Goal: Browse casually: Explore the website without a specific task or goal

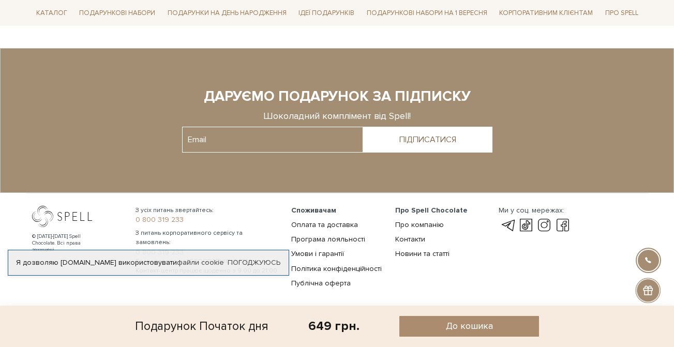
scroll to position [1273, 0]
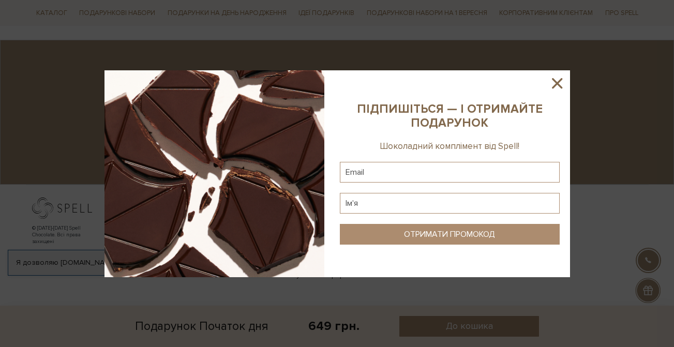
click at [561, 82] on icon at bounding box center [557, 83] width 18 height 18
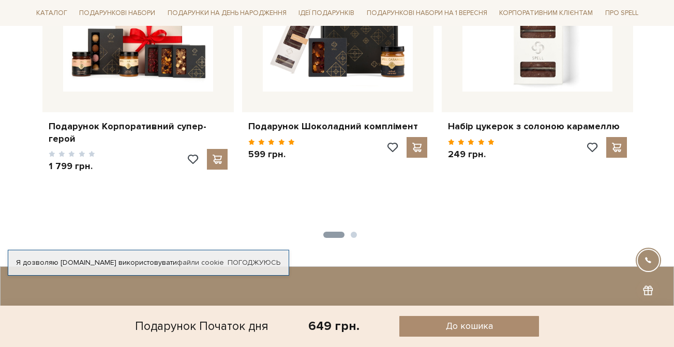
scroll to position [960, 0]
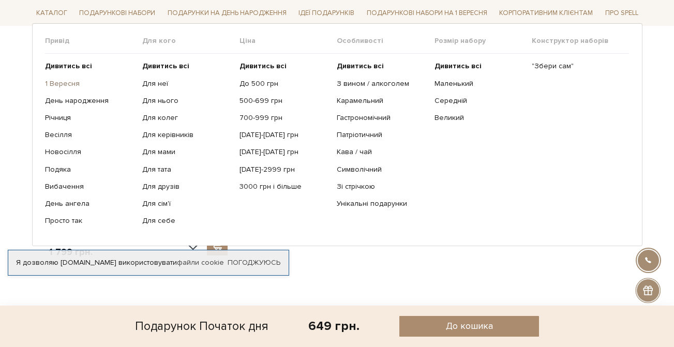
click at [70, 81] on link "1 Вересня" at bounding box center [89, 83] width 89 height 9
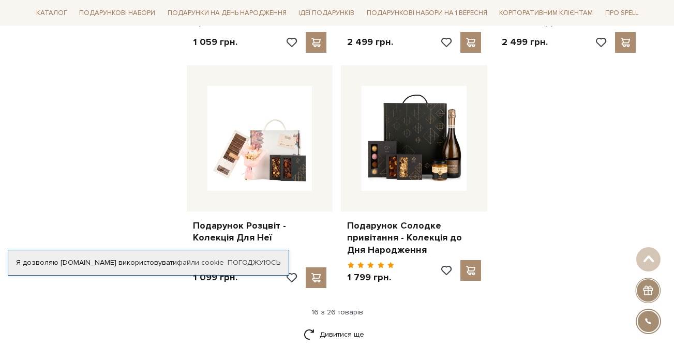
scroll to position [1306, 0]
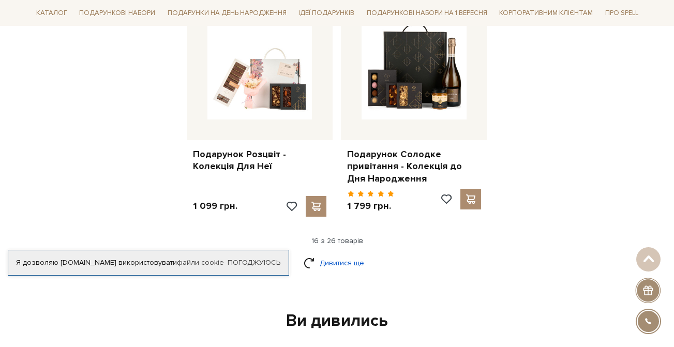
click at [336, 257] on link "Дивитися ще" at bounding box center [336, 263] width 67 height 18
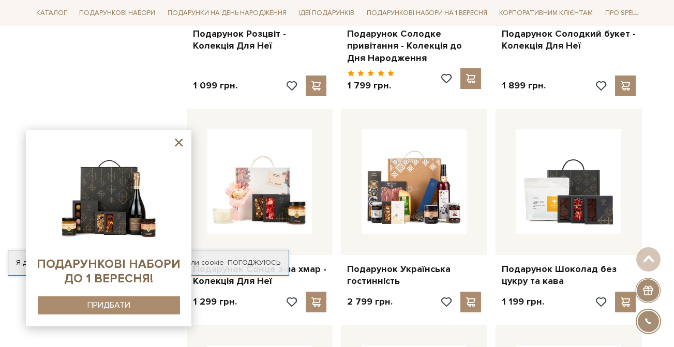
scroll to position [1452, 0]
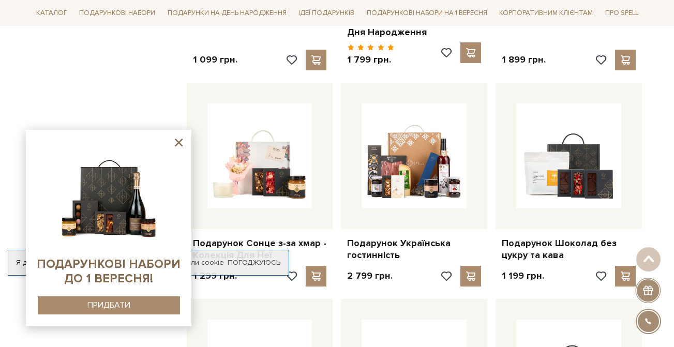
click at [168, 140] on div at bounding box center [108, 228] width 145 height 176
click at [170, 141] on div at bounding box center [108, 228] width 145 height 176
click at [181, 144] on icon at bounding box center [179, 143] width 8 height 8
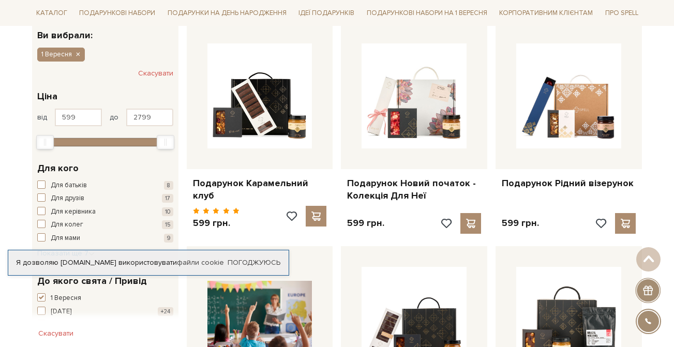
scroll to position [0, 0]
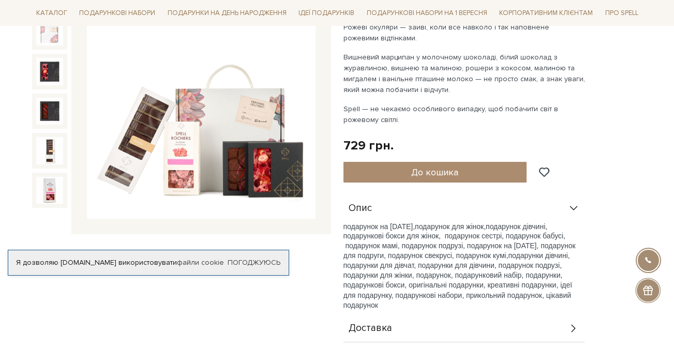
scroll to position [162, 0]
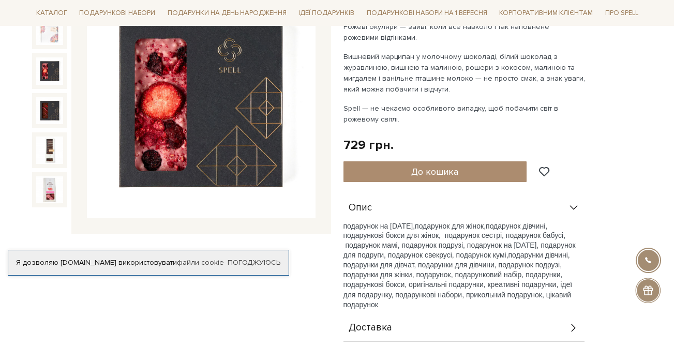
click at [58, 80] on img at bounding box center [49, 70] width 27 height 27
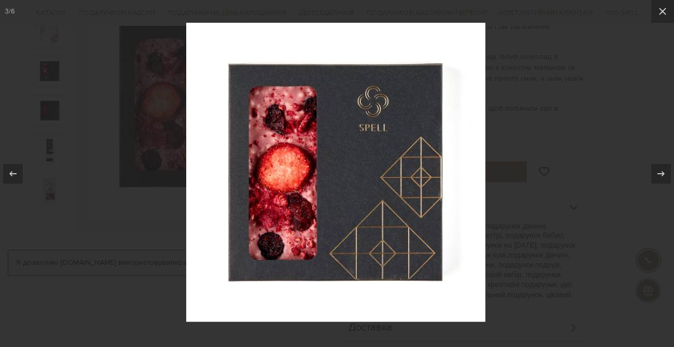
click at [54, 93] on div at bounding box center [337, 173] width 674 height 347
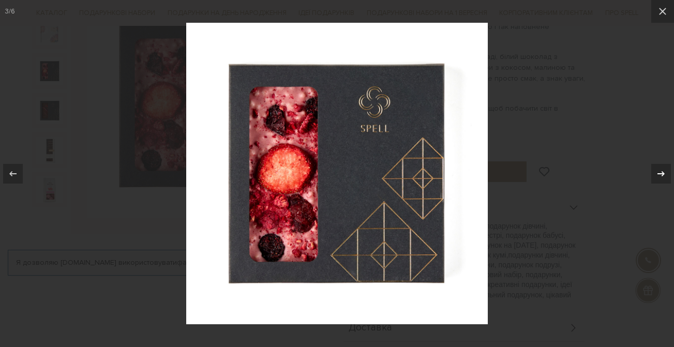
click at [655, 170] on icon at bounding box center [660, 173] width 12 height 12
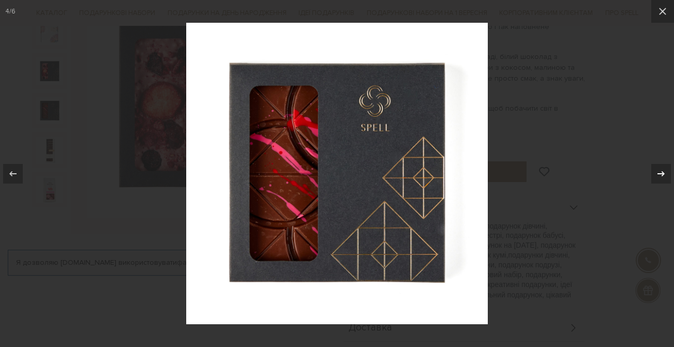
click at [655, 170] on icon at bounding box center [660, 173] width 12 height 12
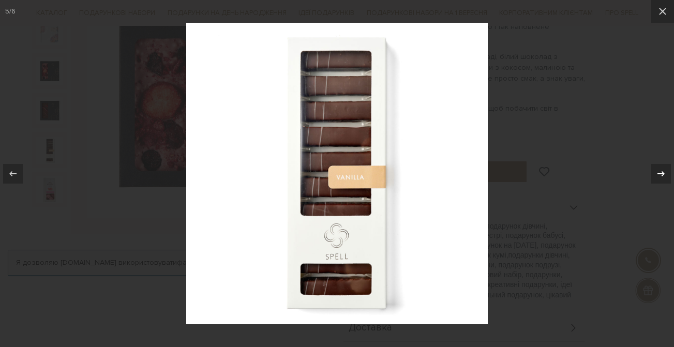
click at [655, 170] on icon at bounding box center [660, 173] width 12 height 12
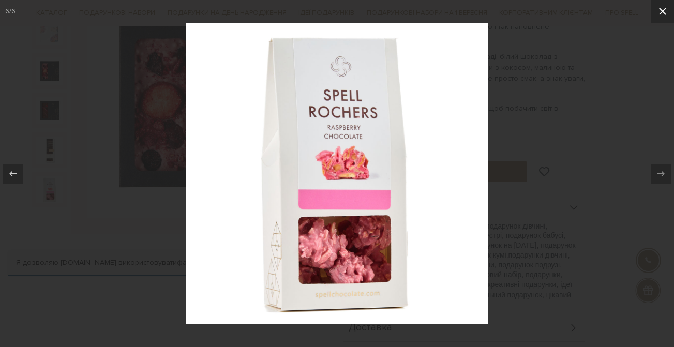
click at [660, 11] on icon at bounding box center [662, 11] width 12 height 12
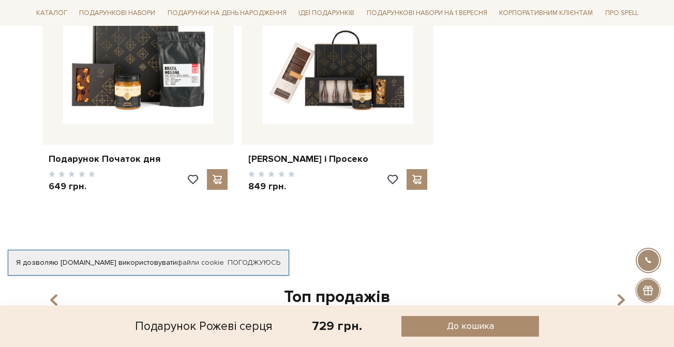
scroll to position [768, 0]
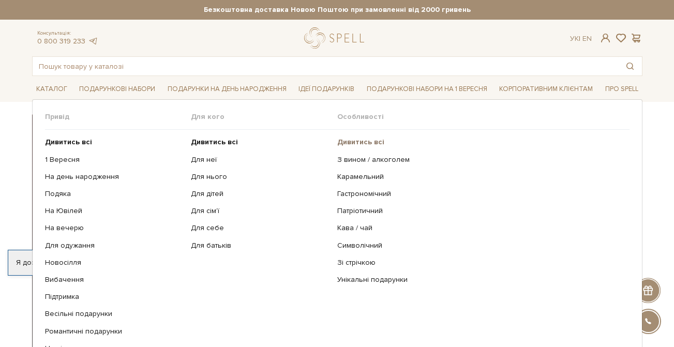
click at [348, 140] on b "Дивитись всі" at bounding box center [360, 142] width 47 height 9
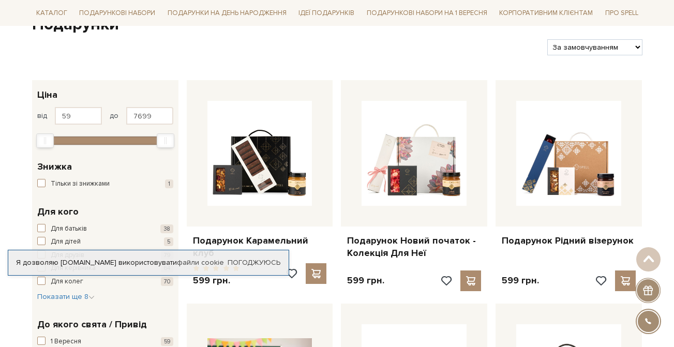
scroll to position [121, 0]
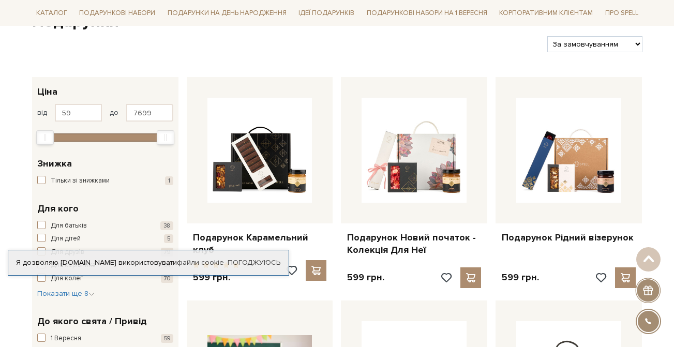
click at [591, 39] on select "За замовчуванням За Ціною (зростання) За Ціною (зменшення) Новинки За популярні…" at bounding box center [594, 44] width 95 height 16
select select "https://spellchocolate.com/podarunki/?sort=p.price&order=DESC"
click at [547, 36] on select "За замовчуванням За Ціною (зростання) За Ціною (зменшення) Новинки За популярні…" at bounding box center [594, 44] width 95 height 16
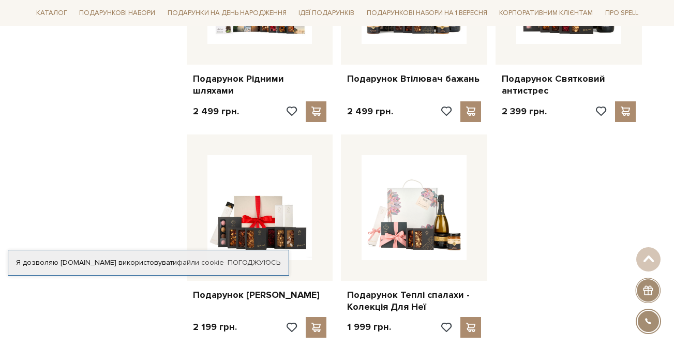
scroll to position [1244, 0]
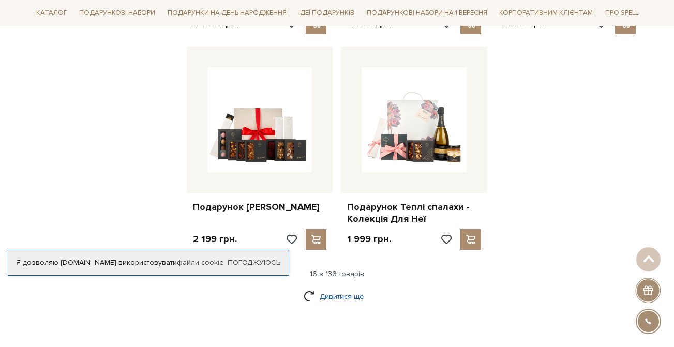
click at [350, 288] on link "Дивитися ще" at bounding box center [336, 296] width 67 height 18
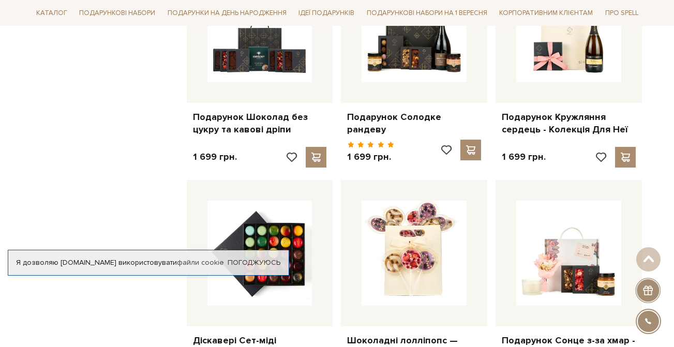
scroll to position [2224, 0]
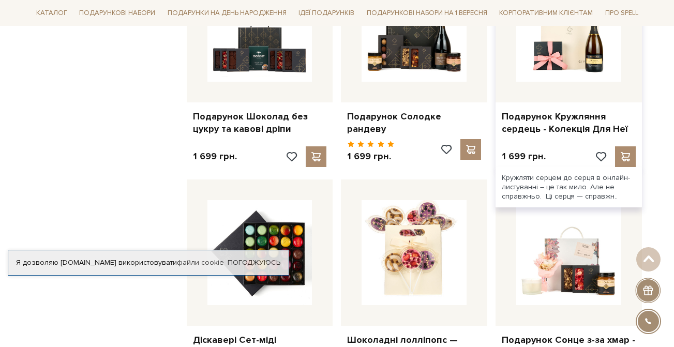
click at [587, 99] on div at bounding box center [568, 29] width 146 height 146
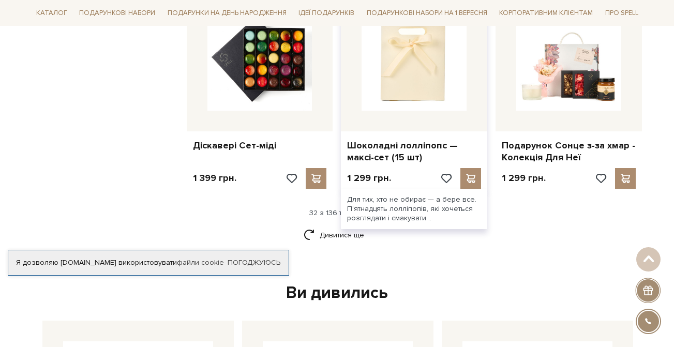
scroll to position [2419, 0]
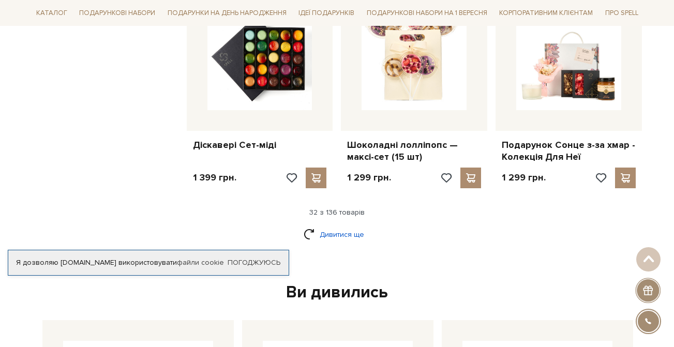
click at [343, 227] on link "Дивитися ще" at bounding box center [336, 234] width 67 height 18
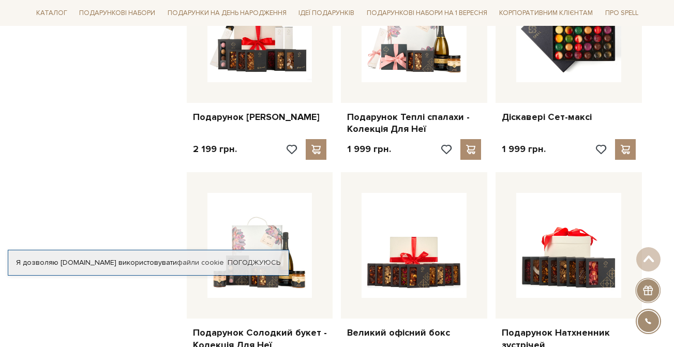
scroll to position [767, 0]
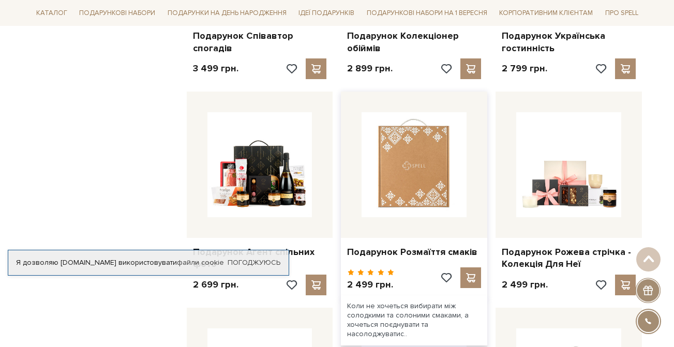
click at [416, 171] on img at bounding box center [413, 164] width 105 height 105
